Goal: Transaction & Acquisition: Book appointment/travel/reservation

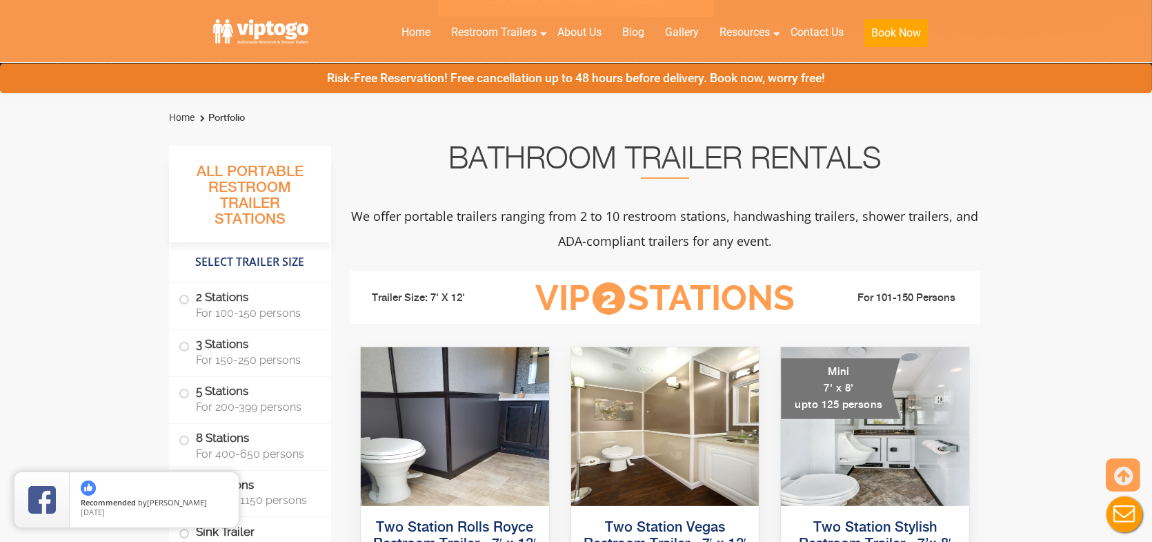
scroll to position [966, 0]
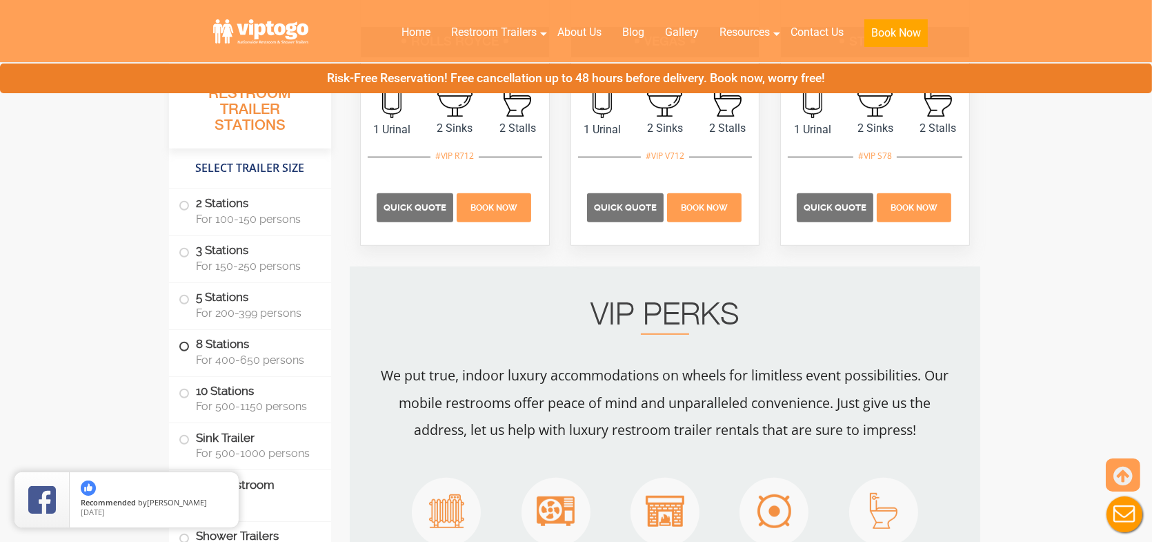
click at [270, 362] on span "For 400-650 persons" at bounding box center [255, 359] width 119 height 13
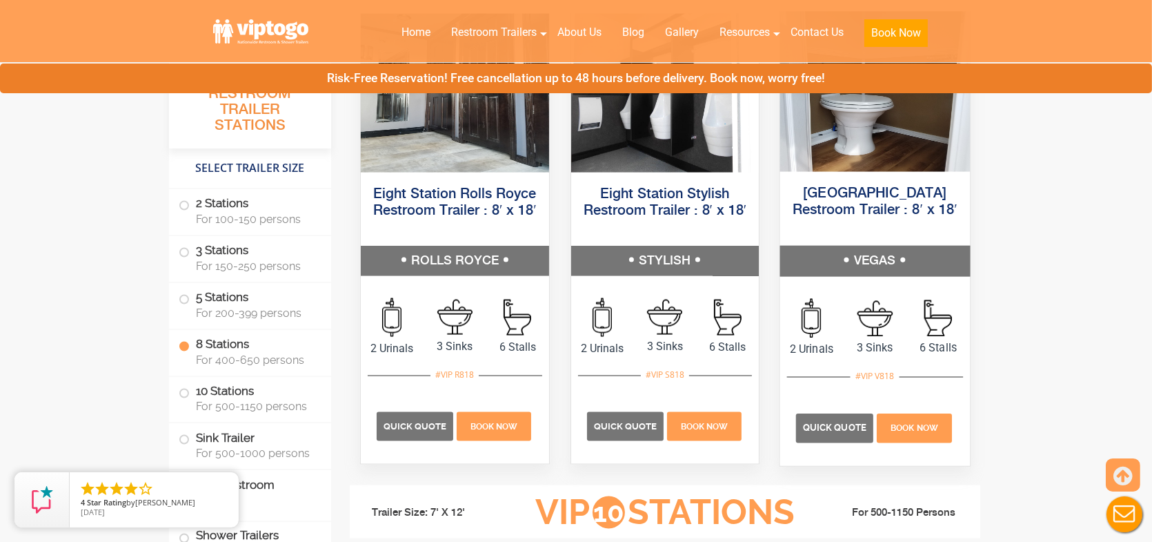
scroll to position [2774, 0]
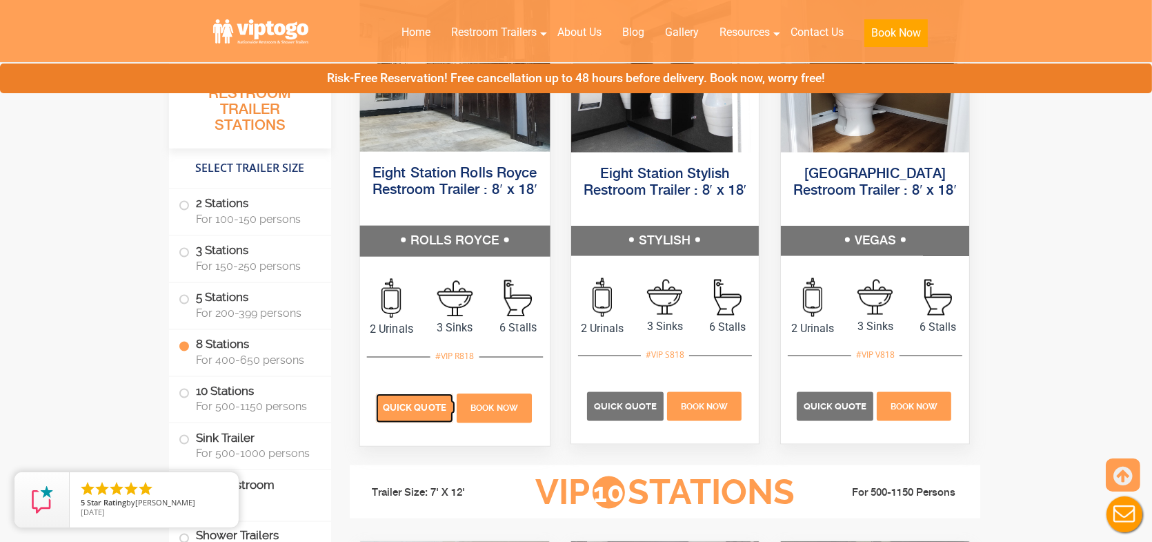
click at [410, 414] on p "Quick Quote" at bounding box center [414, 407] width 77 height 29
click at [412, 413] on span "Quick Quote" at bounding box center [414, 407] width 63 height 10
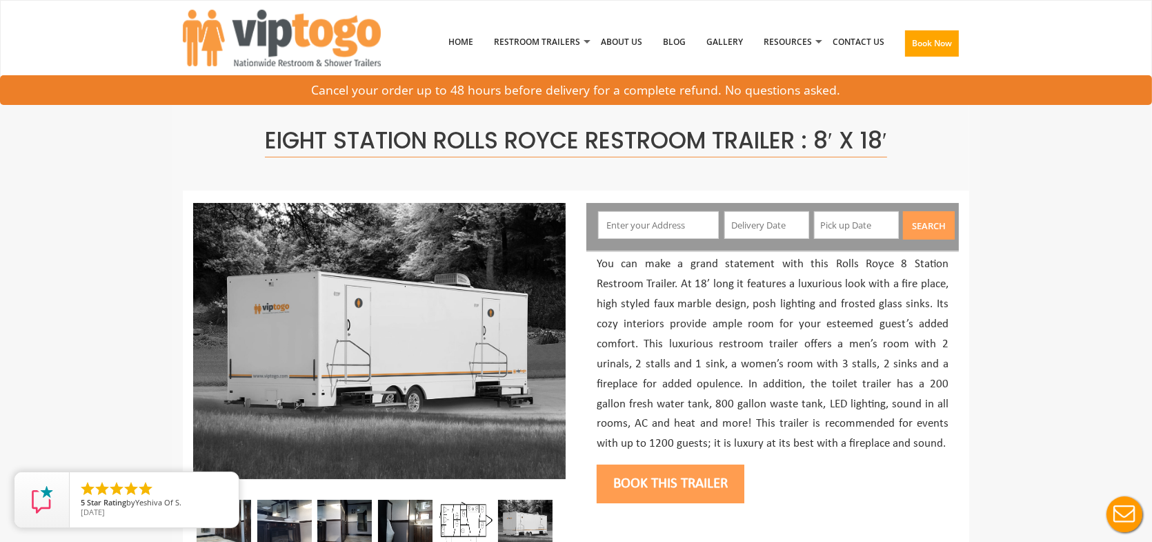
click at [640, 226] on input "text" at bounding box center [658, 225] width 121 height 28
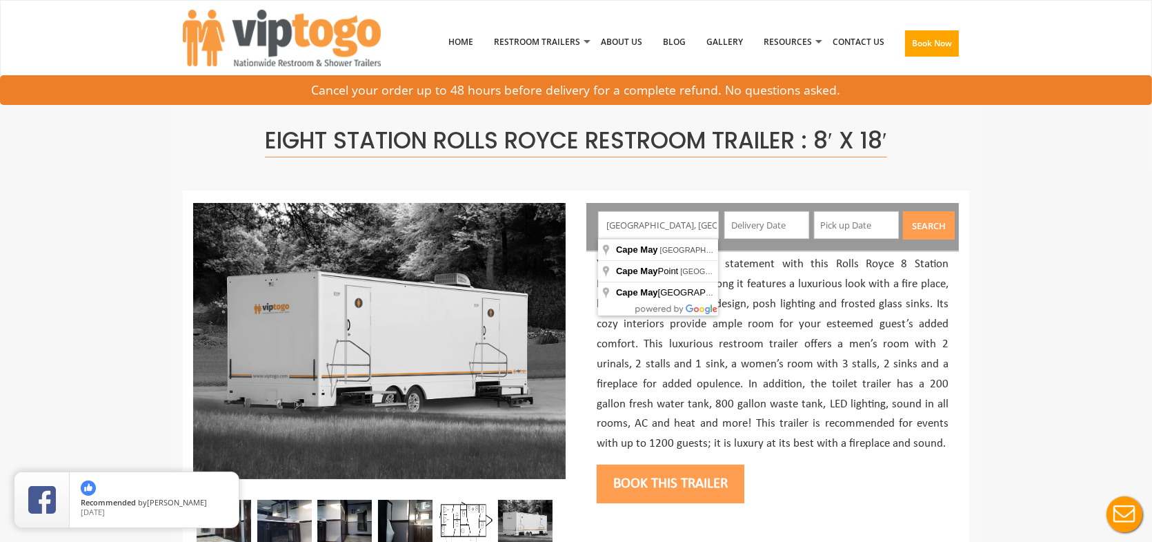
type input "[GEOGRAPHIC_DATA], [GEOGRAPHIC_DATA], [GEOGRAPHIC_DATA]"
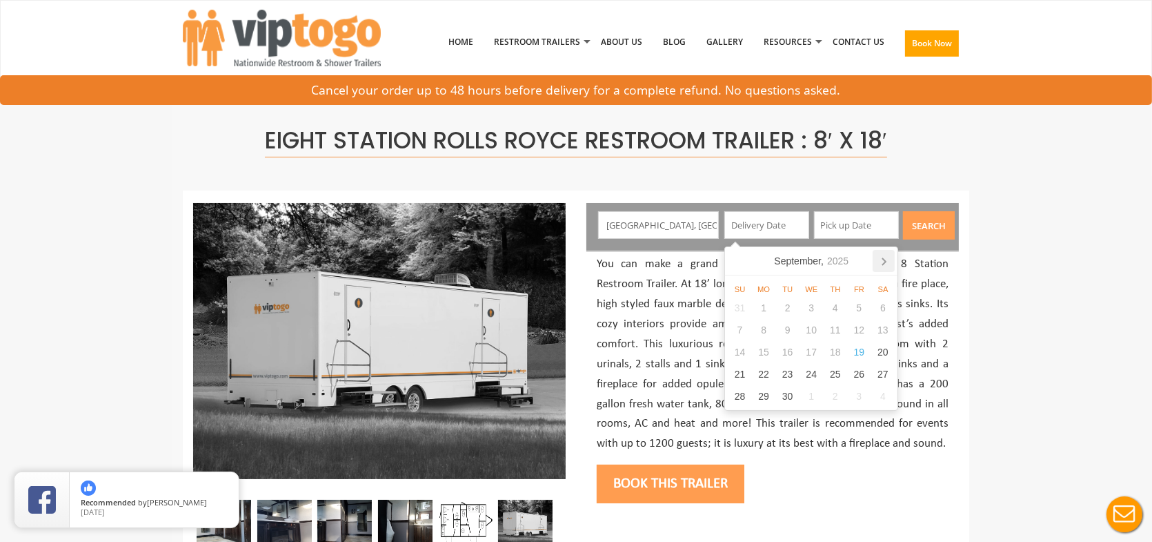
click at [886, 259] on icon at bounding box center [884, 261] width 22 height 22
click at [855, 309] on div "3" at bounding box center [859, 308] width 24 height 22
type input "10/03/2025"
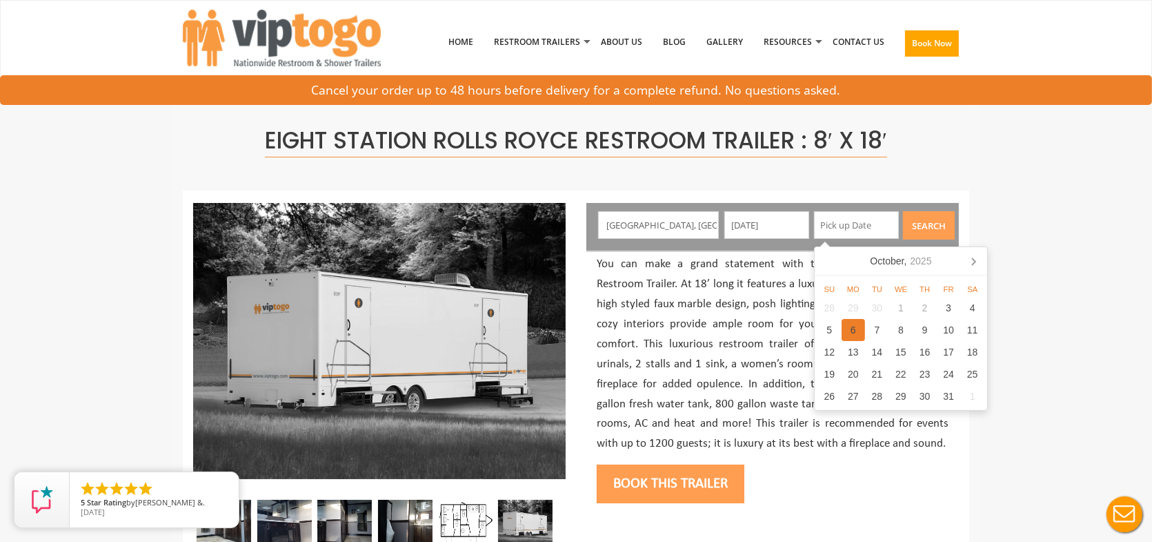
click at [855, 335] on div "6" at bounding box center [854, 330] width 24 height 22
type input "10/06/2025"
click at [853, 333] on div "6" at bounding box center [854, 330] width 24 height 22
click at [854, 330] on div "6" at bounding box center [854, 330] width 24 height 22
type input "10/06/2025"
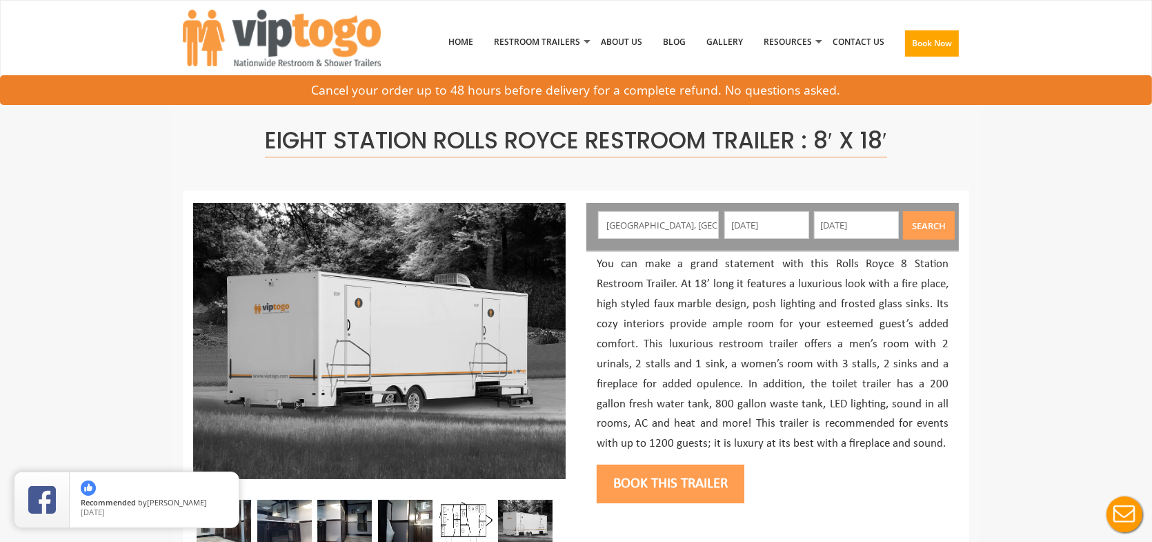
click at [931, 226] on button "Search" at bounding box center [929, 225] width 52 height 28
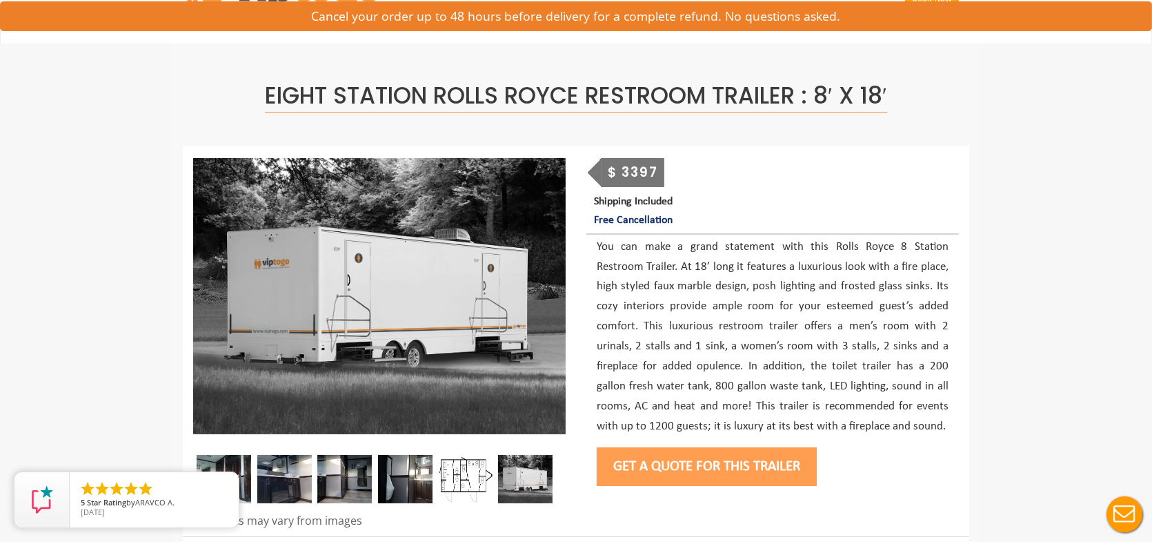
scroll to position [69, 0]
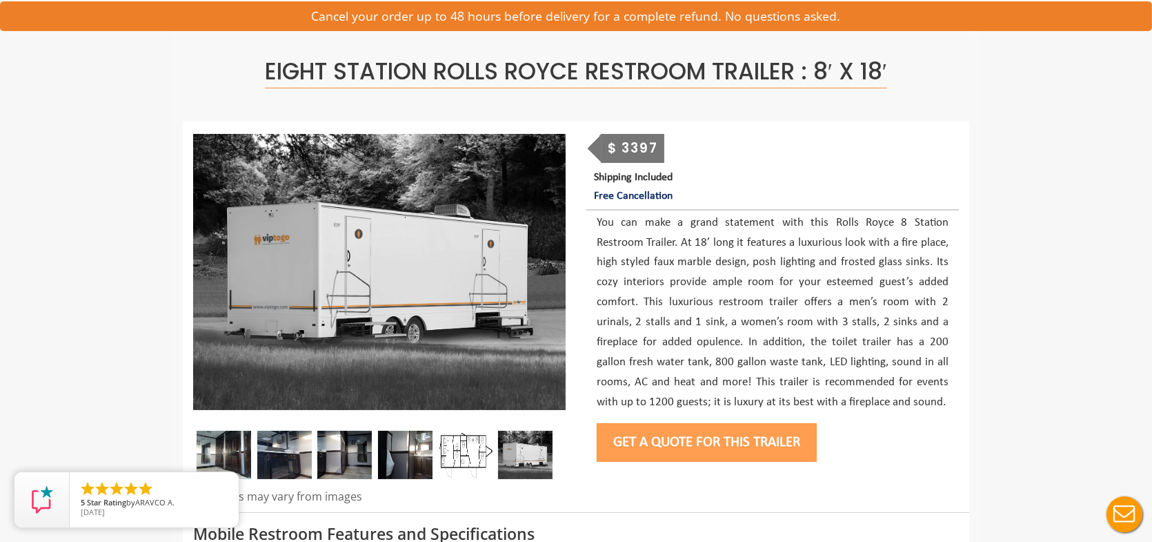
click at [697, 437] on button "Get a Quote for this Trailer" at bounding box center [707, 442] width 220 height 39
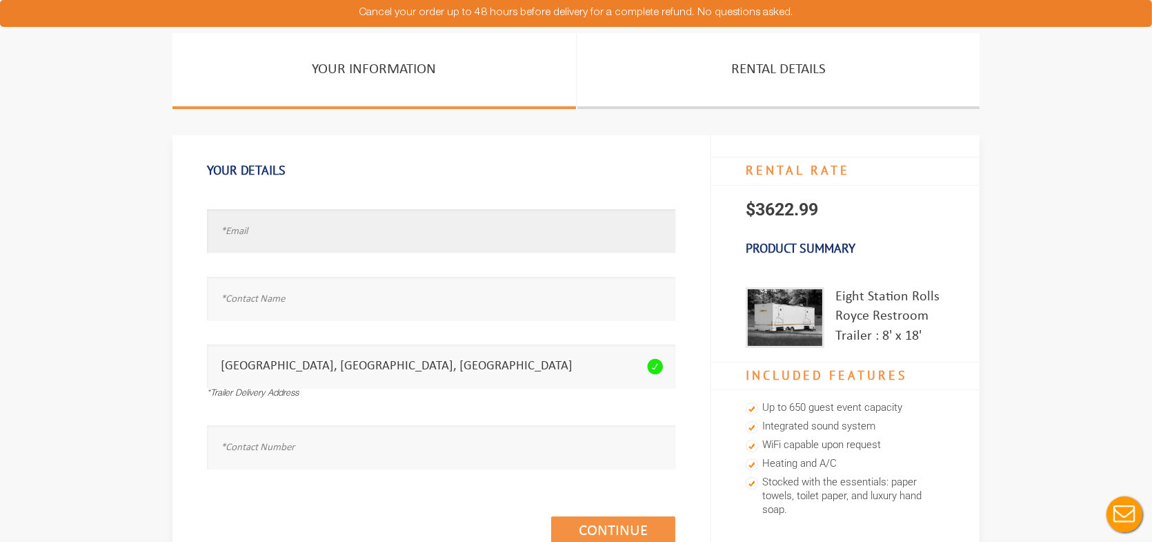
drag, startPoint x: 326, startPoint y: 244, endPoint x: 328, endPoint y: 236, distance: 7.9
click at [328, 237] on input "text" at bounding box center [441, 230] width 468 height 43
type input "test@test.com"
type input "test"
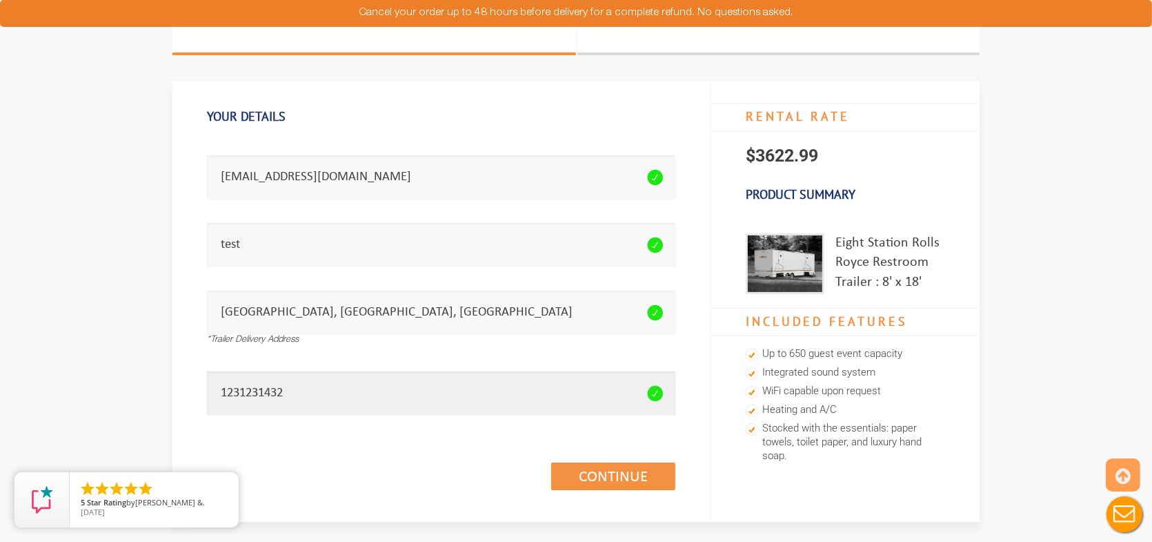
scroll to position [207, 0]
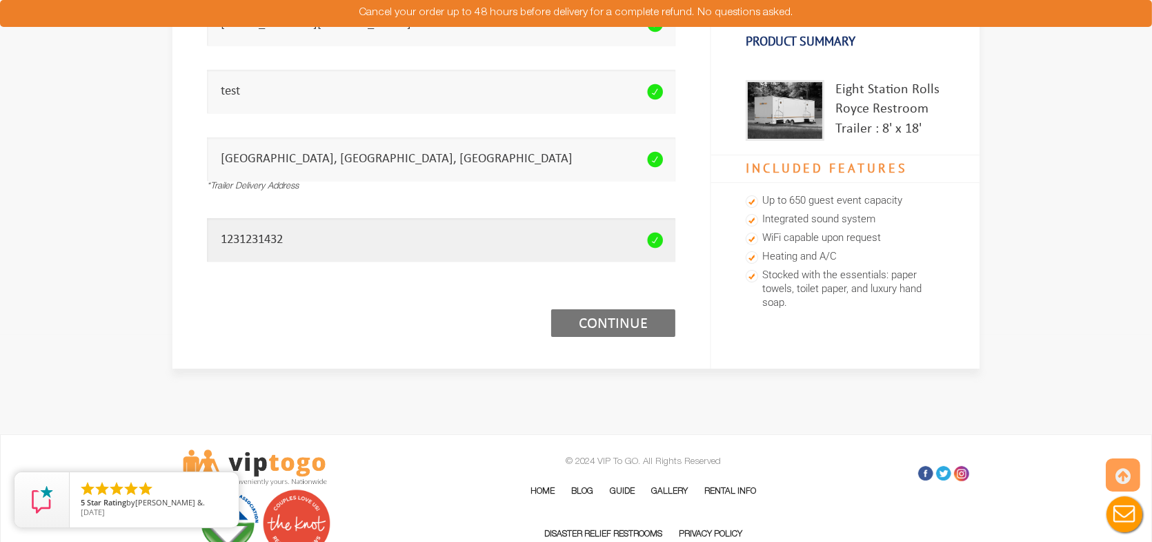
type input "1231231432"
click at [608, 321] on link "Continue (1/3)" at bounding box center [613, 323] width 124 height 28
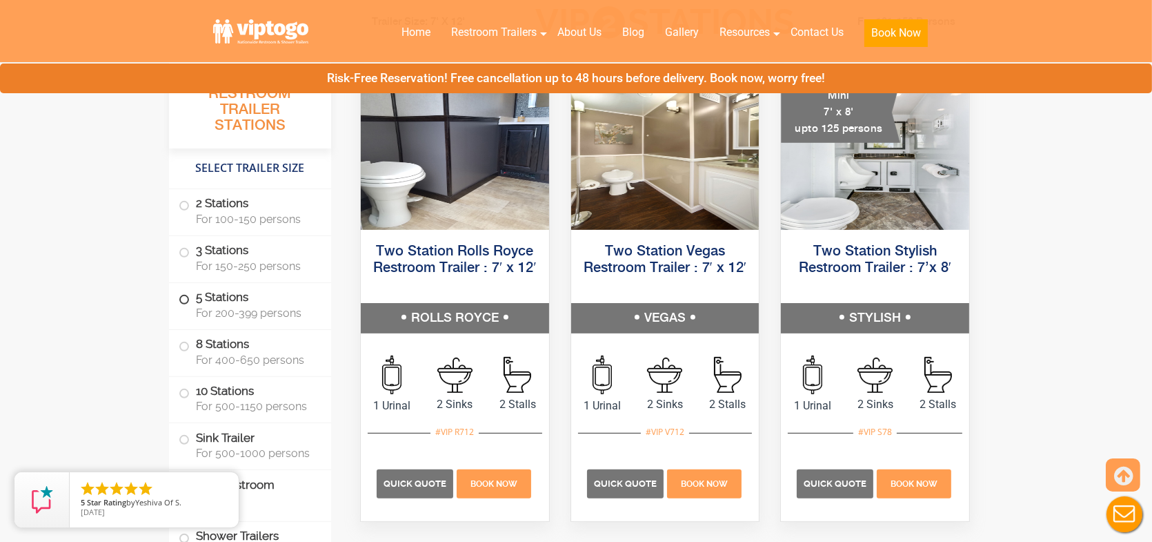
click at [232, 296] on label "5 Stations For 200-399 persons" at bounding box center [250, 304] width 143 height 43
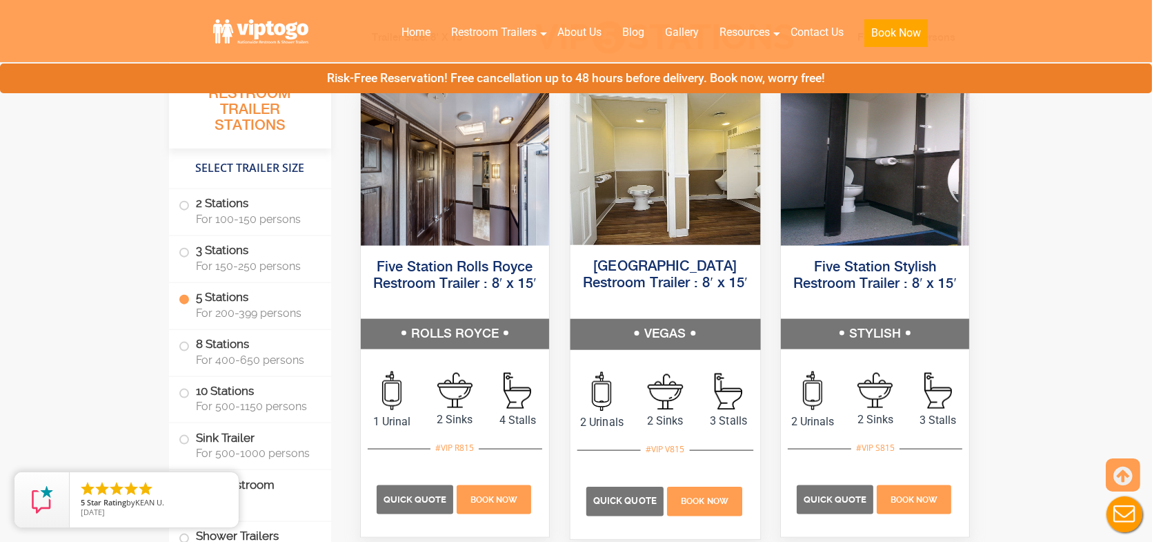
scroll to position [2157, 0]
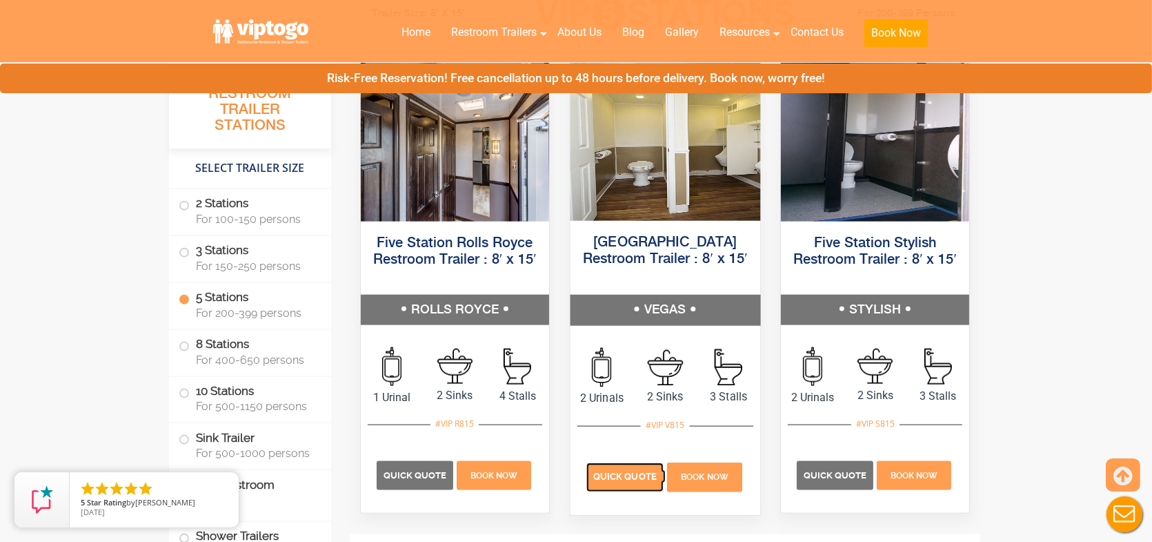
click at [618, 478] on span "Quick Quote" at bounding box center [624, 476] width 63 height 10
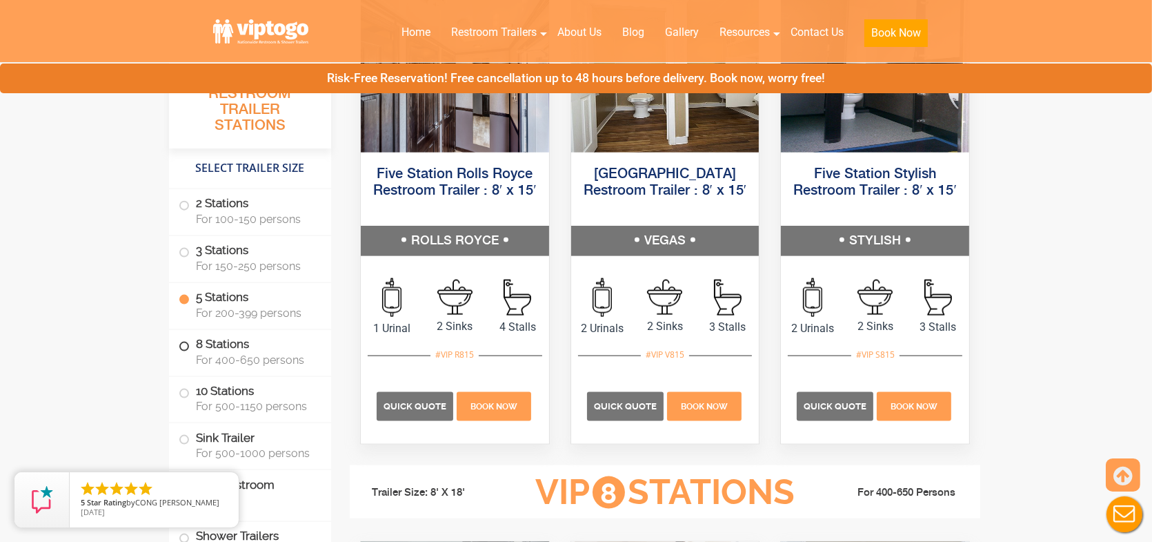
click at [246, 358] on span "For 400-650 persons" at bounding box center [255, 359] width 119 height 13
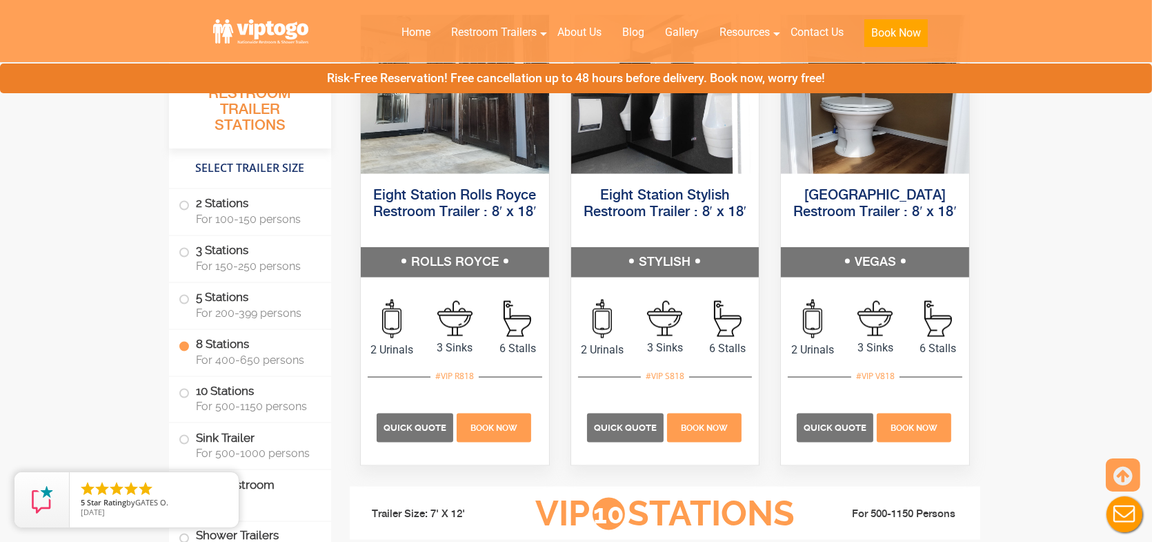
scroll to position [2774, 0]
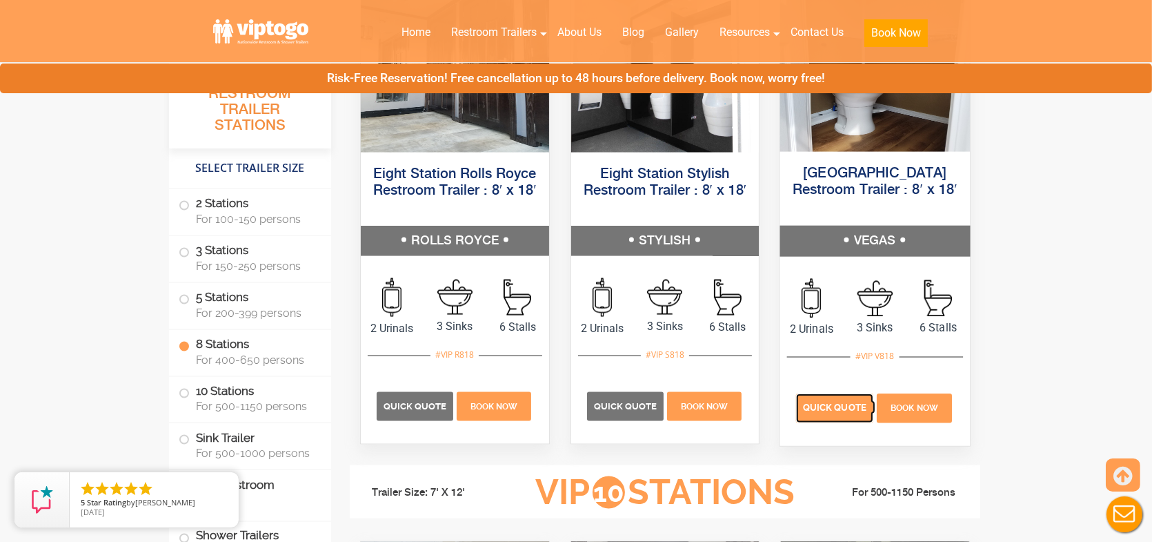
click at [822, 414] on p "Quick Quote" at bounding box center [834, 407] width 77 height 29
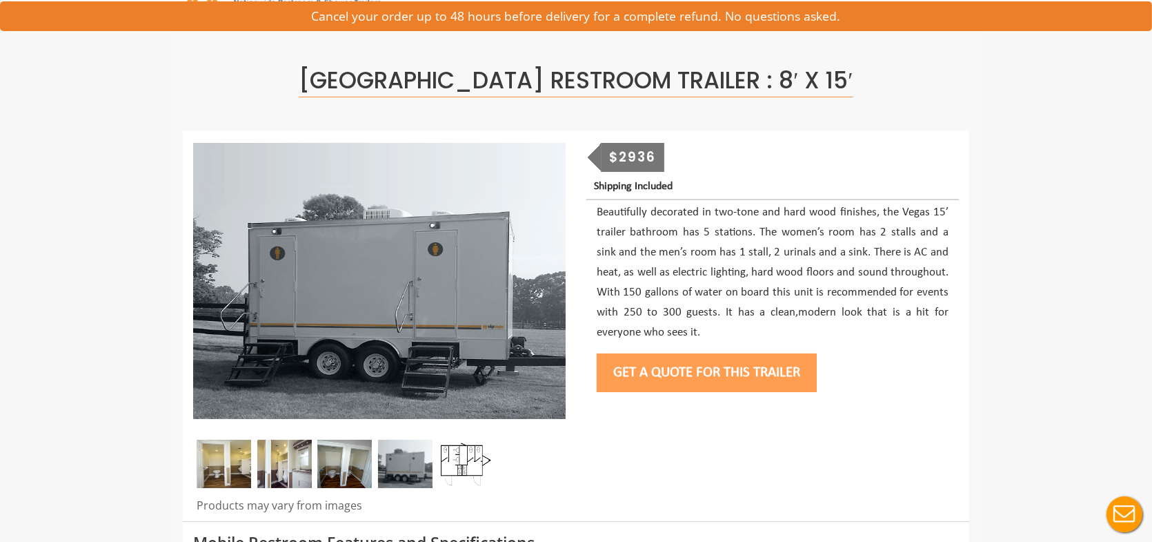
scroll to position [69, 0]
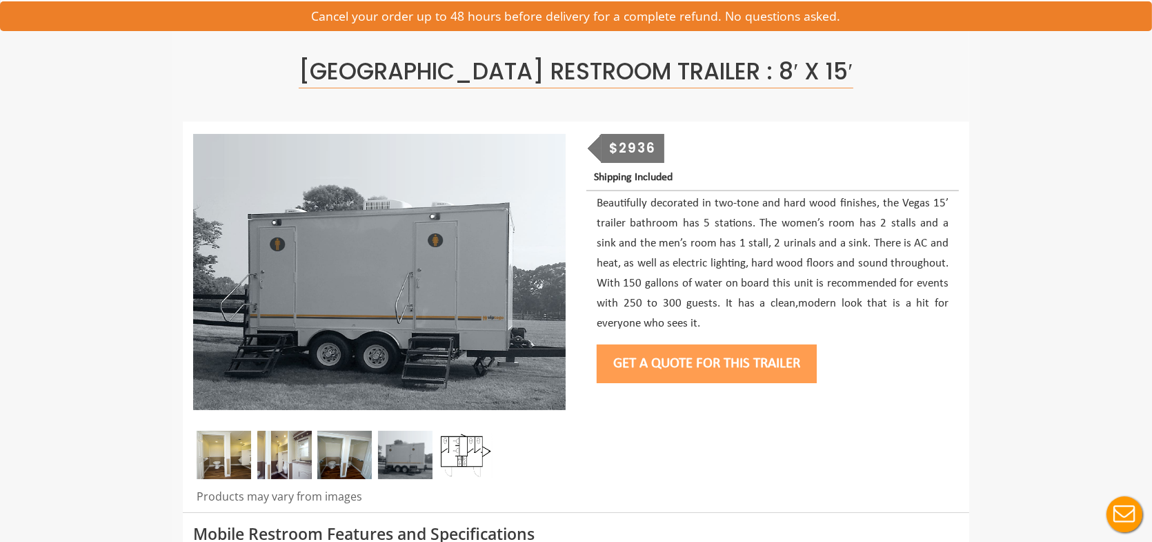
click at [453, 458] on img at bounding box center [465, 454] width 55 height 48
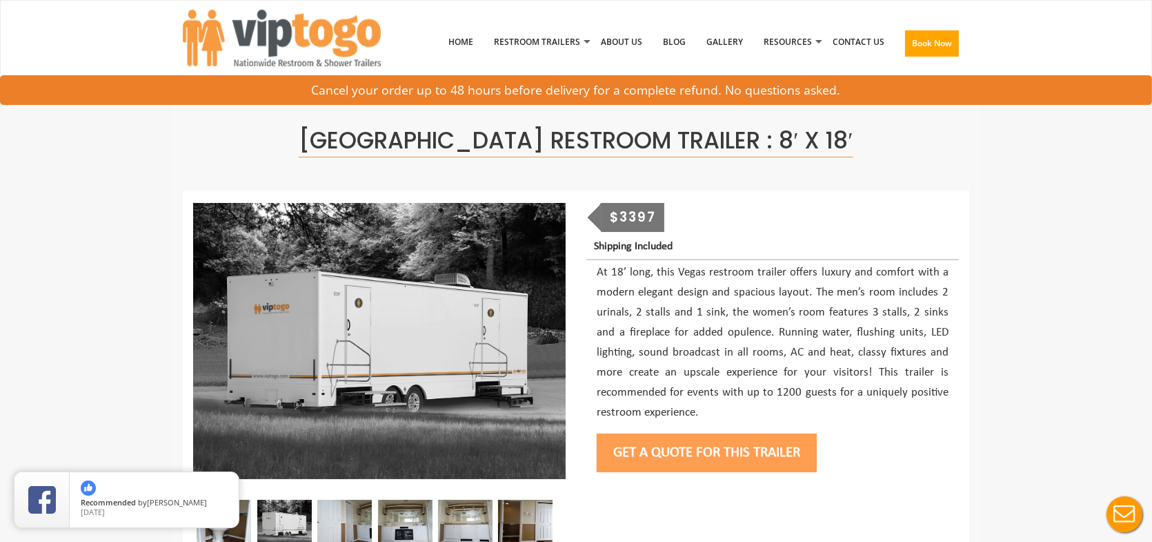
click at [682, 457] on button "Get a Quote for this Trailer" at bounding box center [707, 452] width 220 height 39
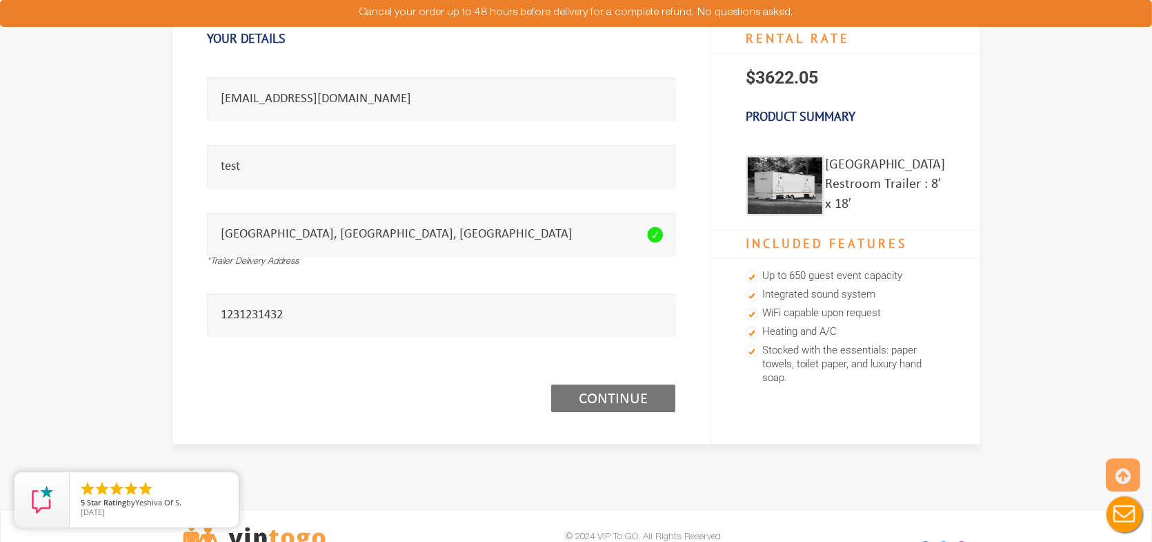
scroll to position [138, 0]
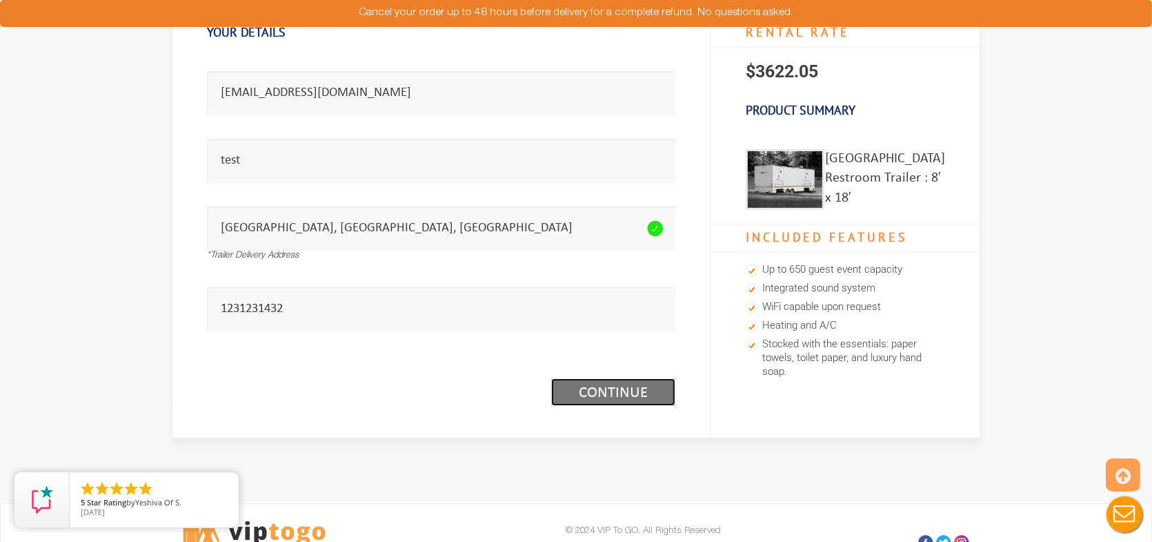
click at [600, 396] on link "Continue (1/3)" at bounding box center [613, 392] width 124 height 28
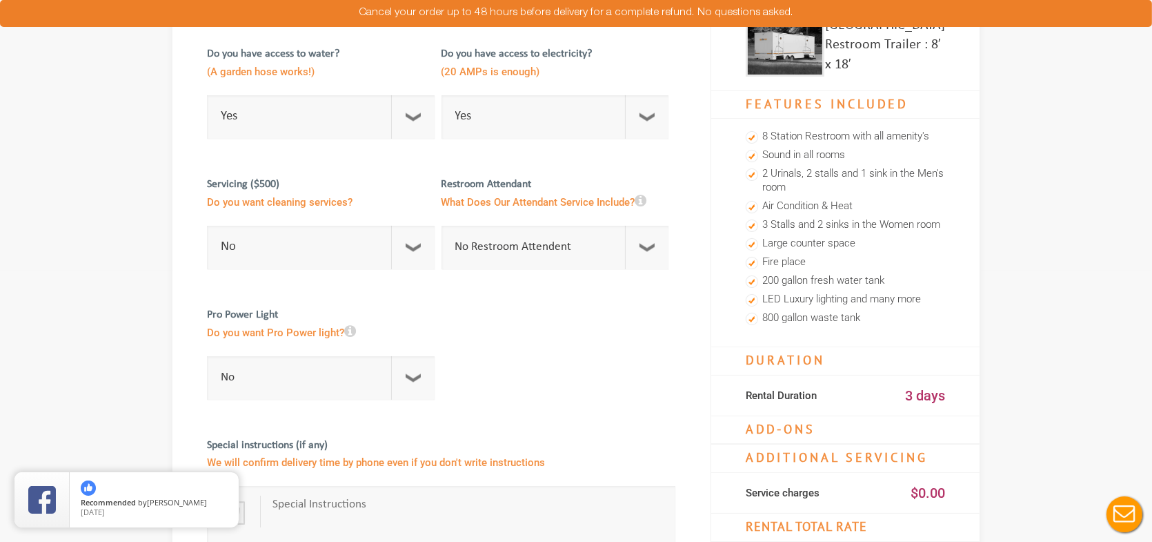
scroll to position [552, 0]
